Goal: Transaction & Acquisition: Purchase product/service

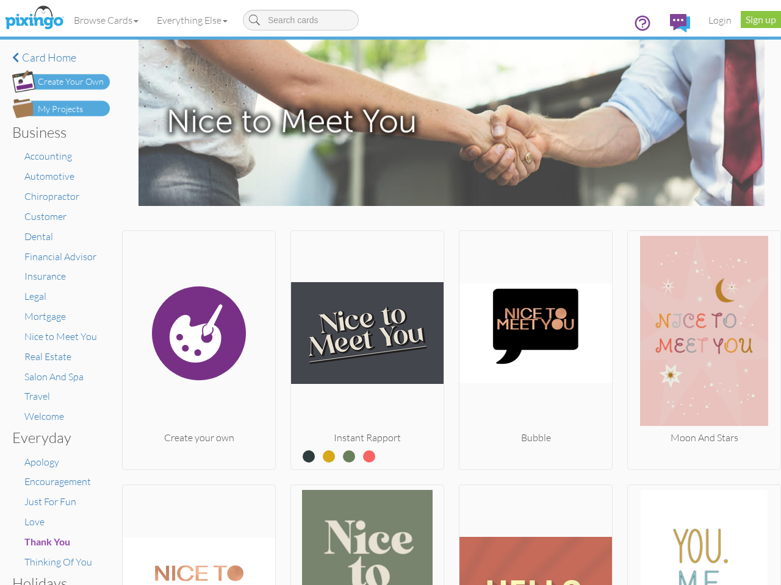
click at [390, 293] on img at bounding box center [367, 333] width 152 height 195
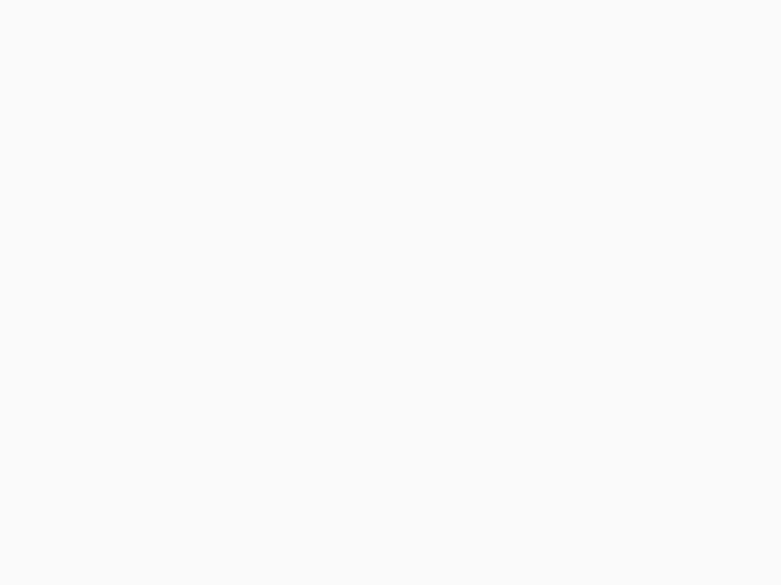
click at [107, 20] on body at bounding box center [390, 292] width 781 height 585
click at [195, 20] on body at bounding box center [390, 292] width 781 height 585
click at [198, 348] on body at bounding box center [390, 292] width 781 height 585
click at [363, 348] on body at bounding box center [390, 292] width 781 height 585
click at [529, 348] on body at bounding box center [390, 292] width 781 height 585
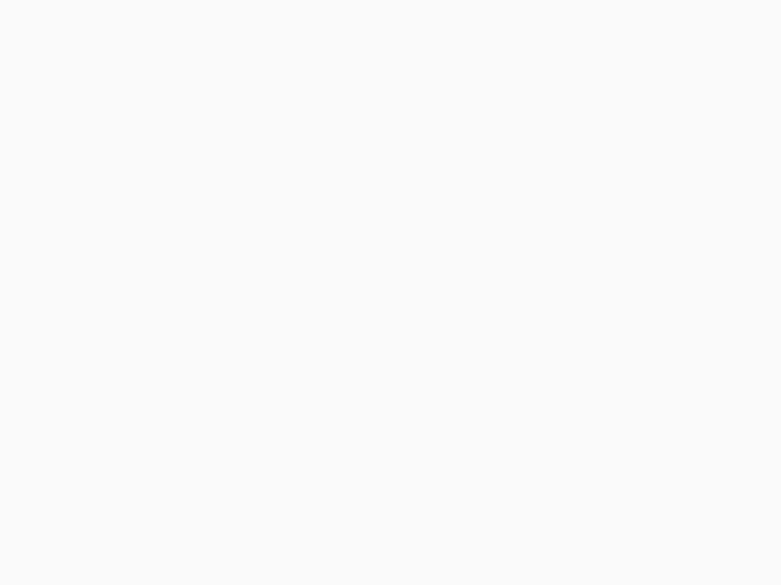
click at [695, 348] on body at bounding box center [390, 292] width 781 height 585
click at [198, 534] on body at bounding box center [390, 292] width 781 height 585
click at [363, 534] on body at bounding box center [390, 292] width 781 height 585
click at [529, 534] on body at bounding box center [390, 292] width 781 height 585
